Goal: Transaction & Acquisition: Download file/media

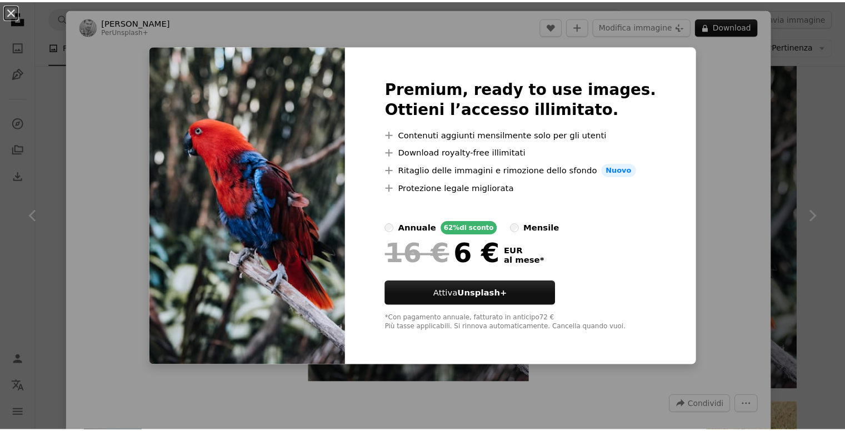
scroll to position [0, 296]
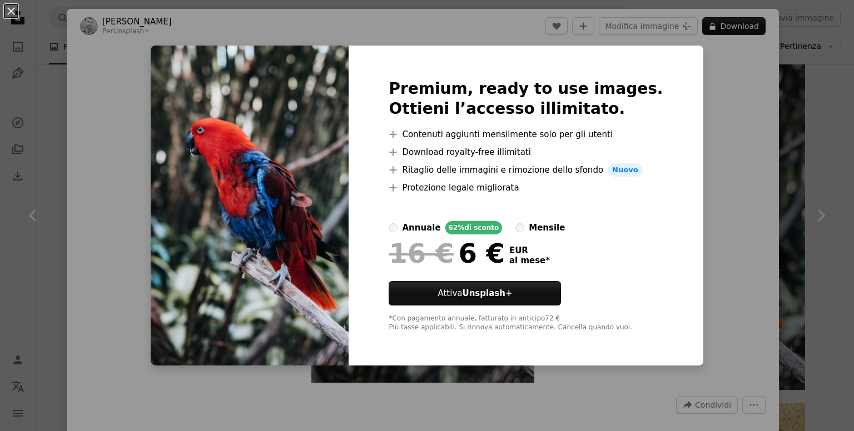
click at [18, 18] on button "An X shape" at bounding box center [10, 10] width 13 height 13
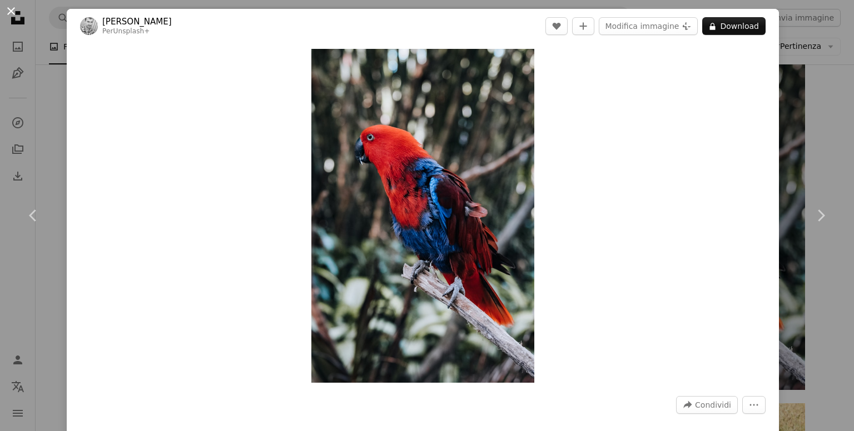
click at [4, 8] on button "An X shape" at bounding box center [10, 10] width 13 height 13
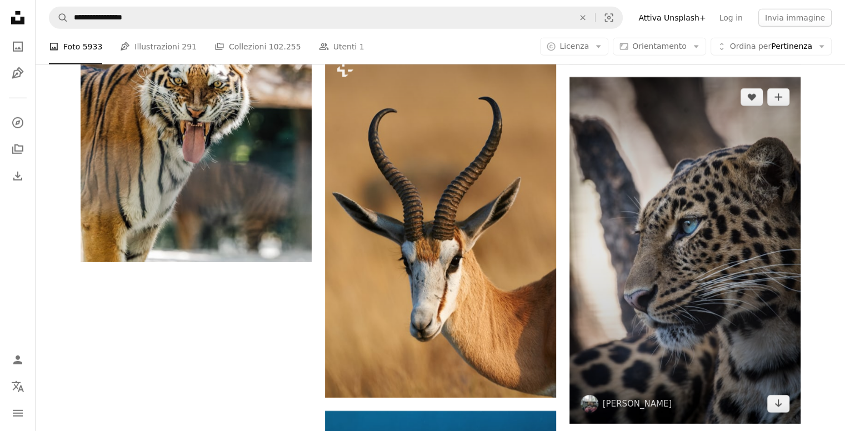
scroll to position [3390, 0]
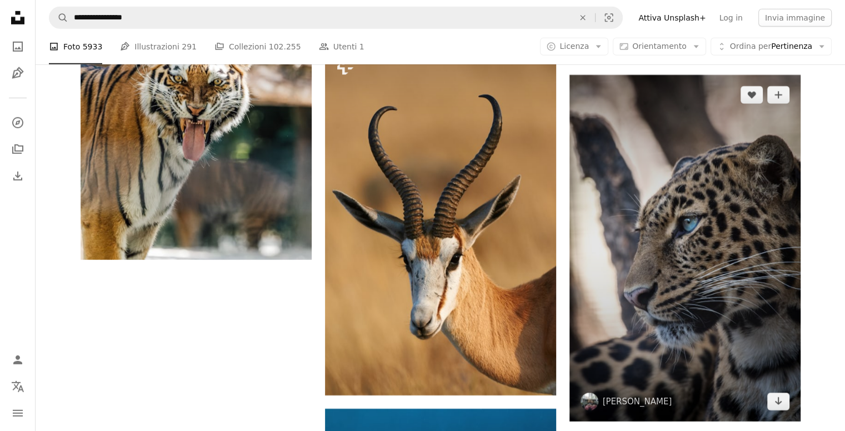
click at [722, 247] on img at bounding box center [685, 248] width 231 height 347
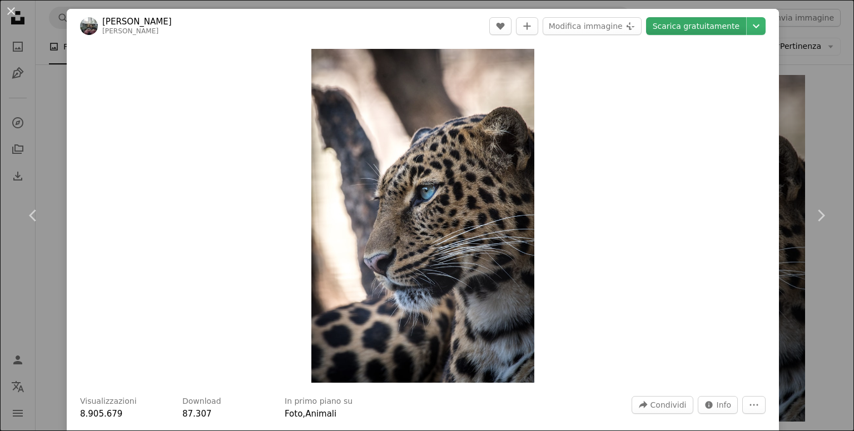
click at [707, 29] on link "Scarica gratuitamente" at bounding box center [696, 26] width 100 height 18
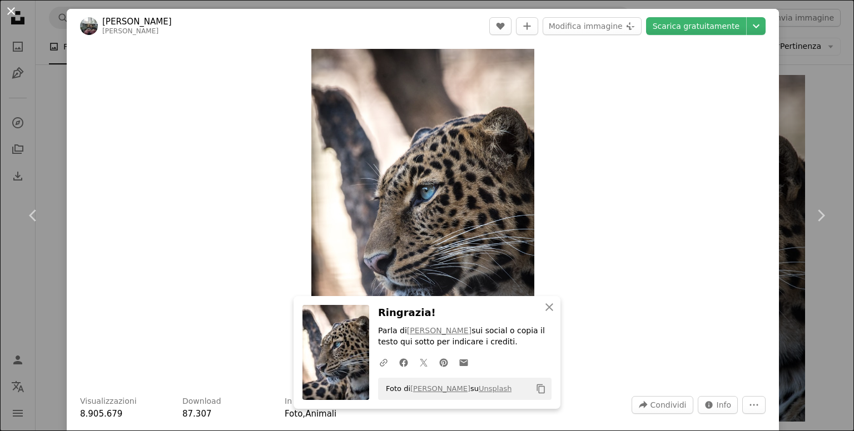
click at [12, 13] on button "An X shape" at bounding box center [10, 10] width 13 height 13
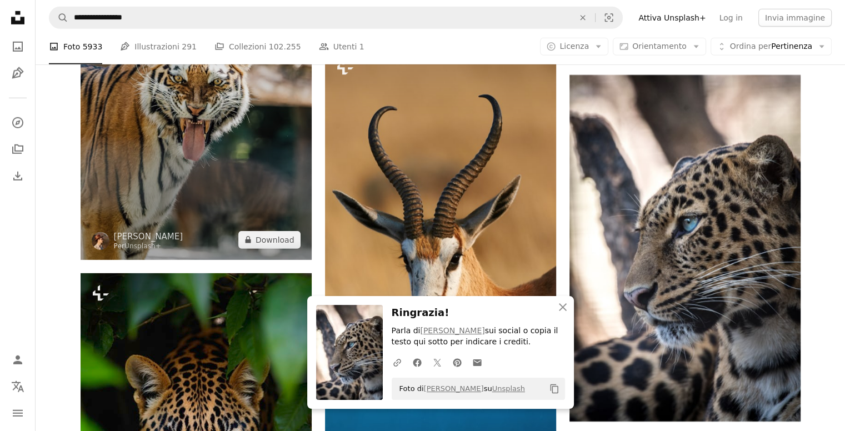
click at [213, 163] on img at bounding box center [196, 86] width 231 height 347
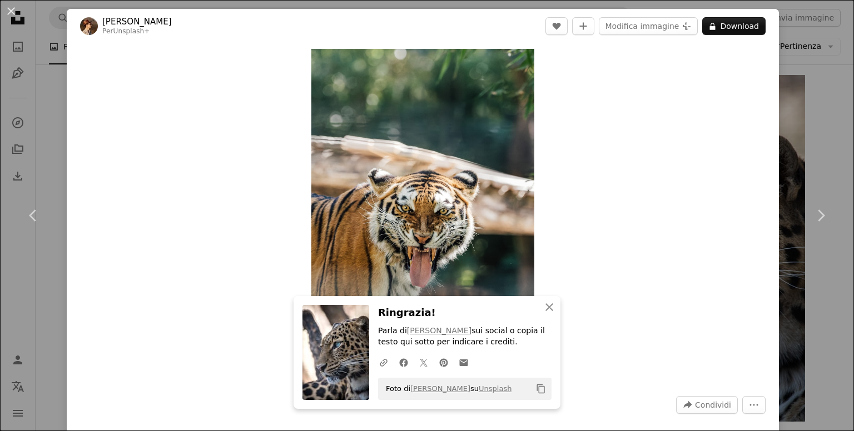
click at [538, 394] on button "Copy content" at bounding box center [540, 389] width 19 height 19
click at [538, 394] on button "A checkmark" at bounding box center [540, 389] width 19 height 19
click at [557, 31] on button "A heart" at bounding box center [556, 26] width 22 height 18
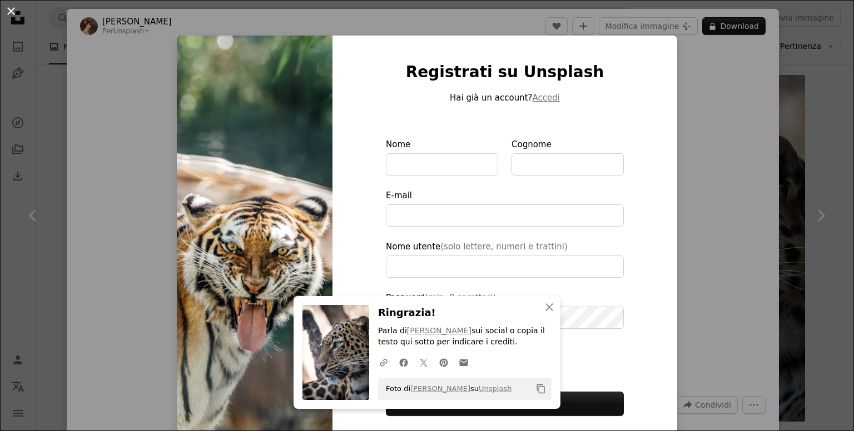
click at [18, 13] on button "An X shape" at bounding box center [10, 10] width 13 height 13
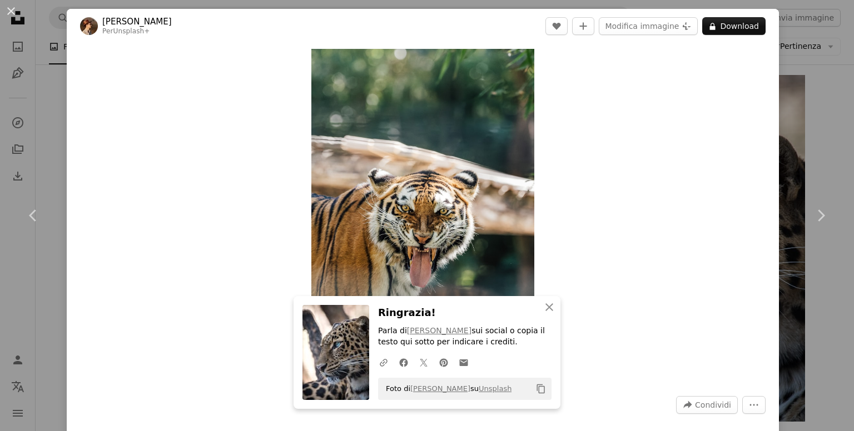
click at [18, 13] on button "An X shape" at bounding box center [10, 10] width 13 height 13
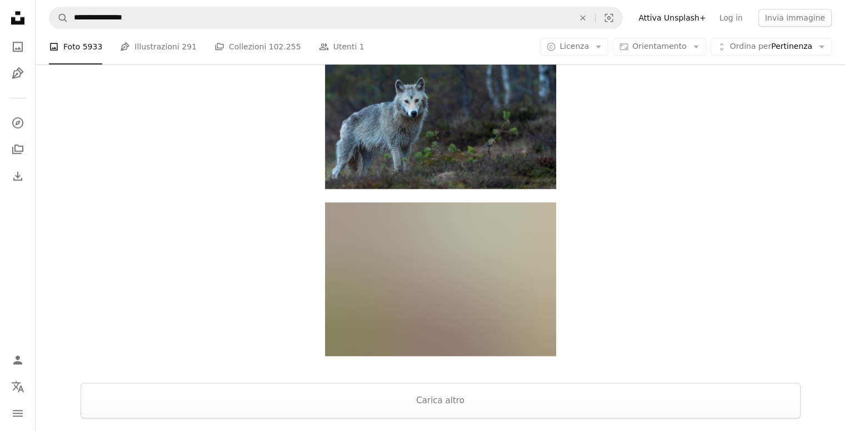
scroll to position [5557, 0]
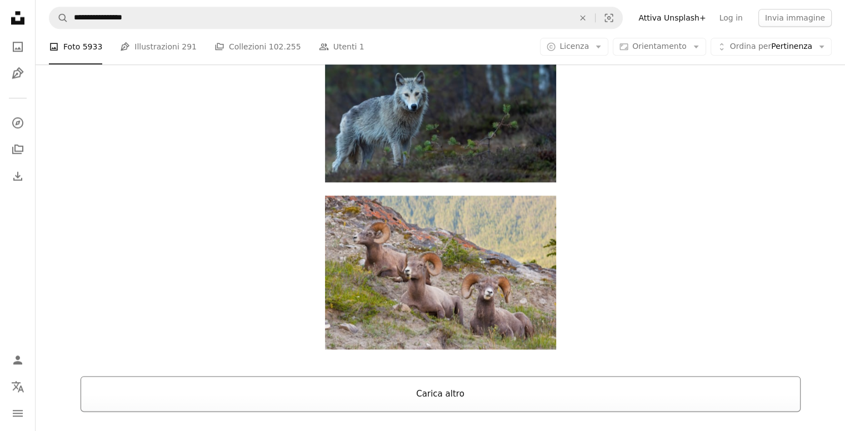
click at [429, 394] on button "Carica altro" at bounding box center [441, 394] width 720 height 36
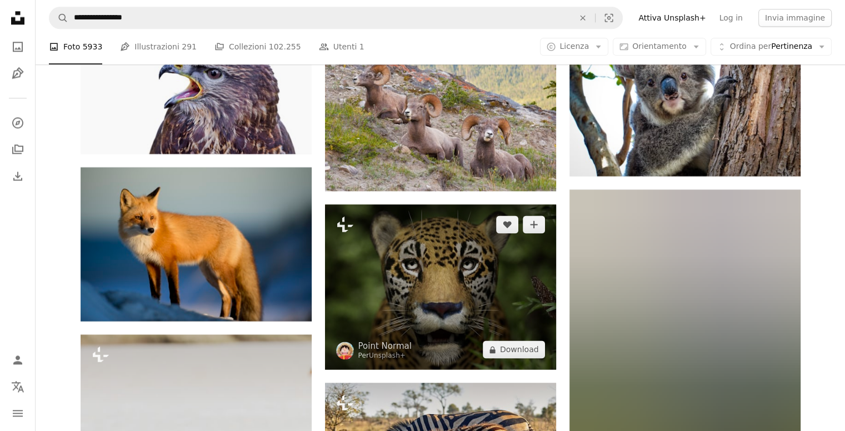
scroll to position [5724, 0]
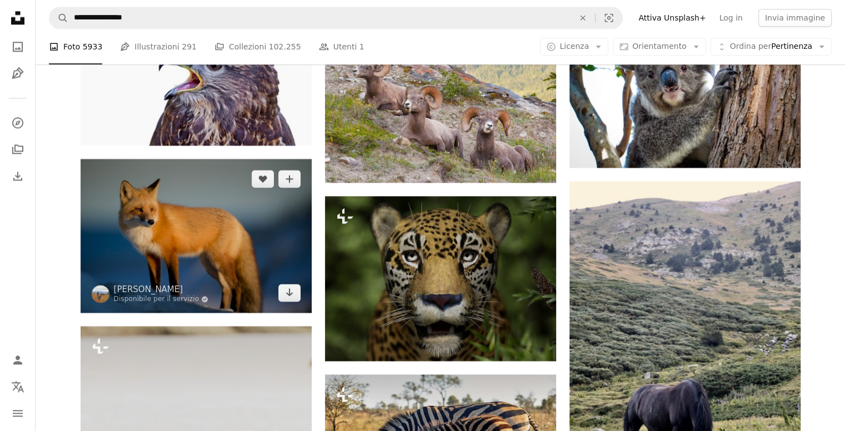
click at [242, 265] on img at bounding box center [196, 236] width 231 height 154
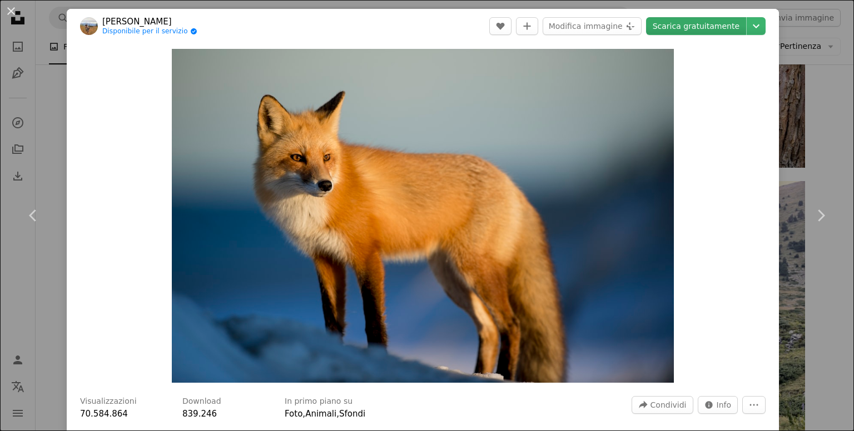
click at [677, 31] on link "Scarica gratuitamente" at bounding box center [696, 26] width 100 height 18
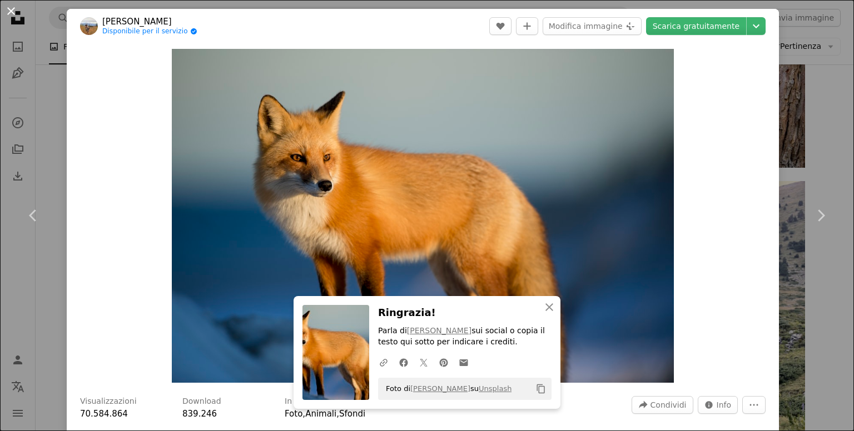
click at [18, 11] on button "An X shape" at bounding box center [10, 10] width 13 height 13
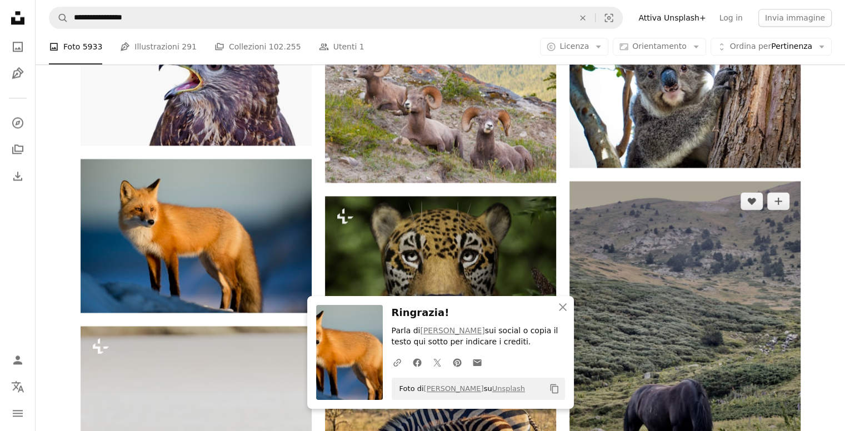
scroll to position [5835, 0]
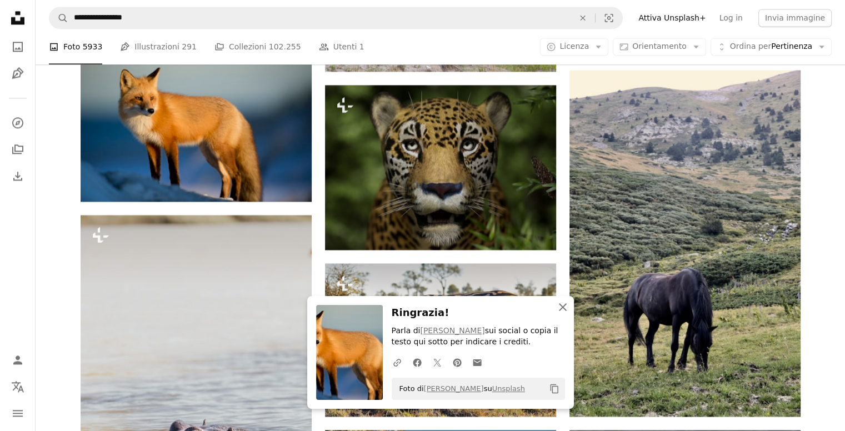
click at [562, 314] on icon "An X shape" at bounding box center [562, 307] width 13 height 13
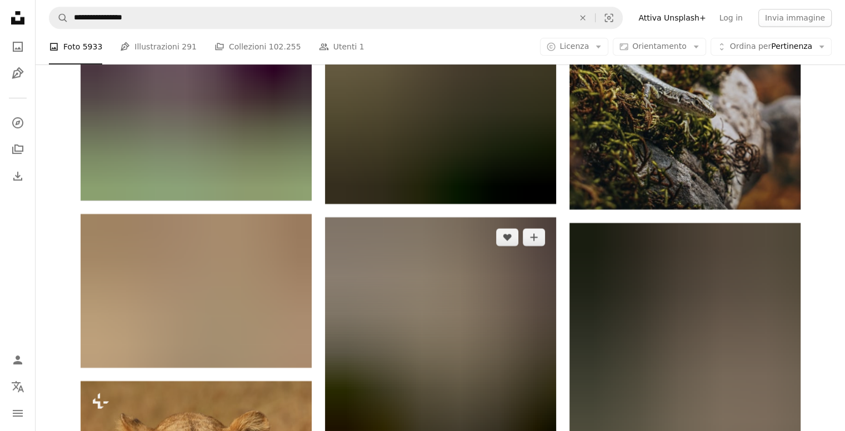
scroll to position [9114, 0]
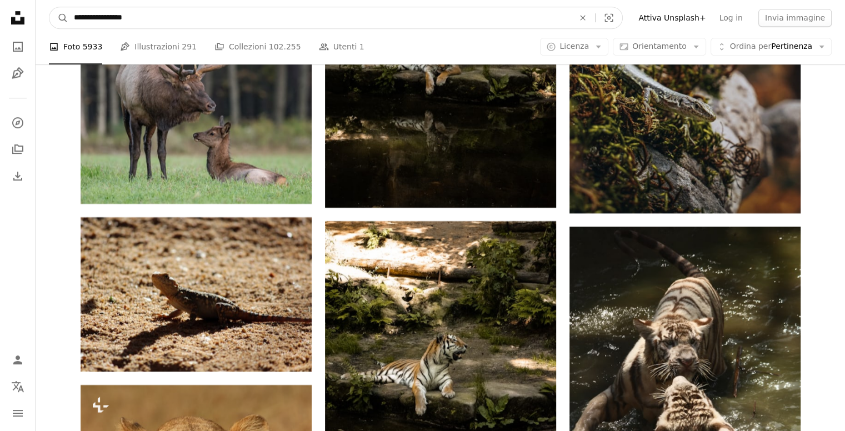
click at [137, 13] on input "**********" at bounding box center [319, 17] width 502 height 21
type input "**********"
